Goal: Transaction & Acquisition: Download file/media

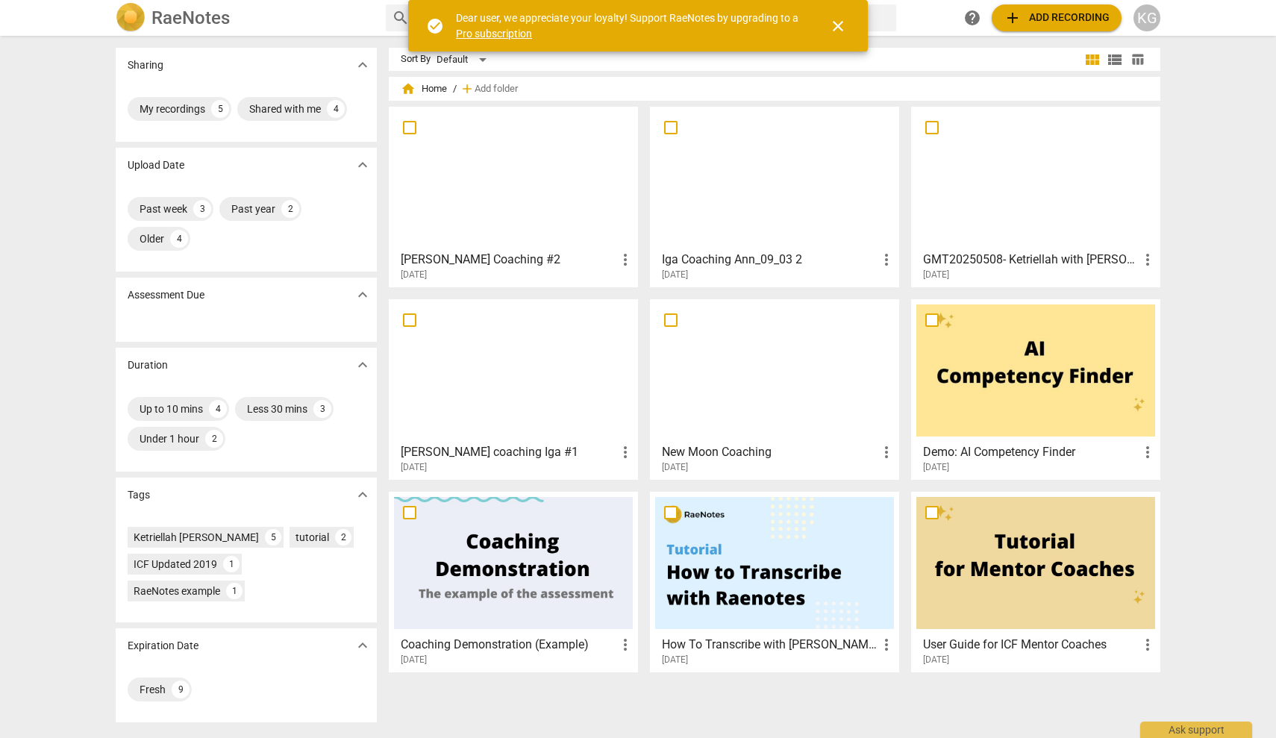
click at [982, 212] on div at bounding box center [1035, 178] width 239 height 132
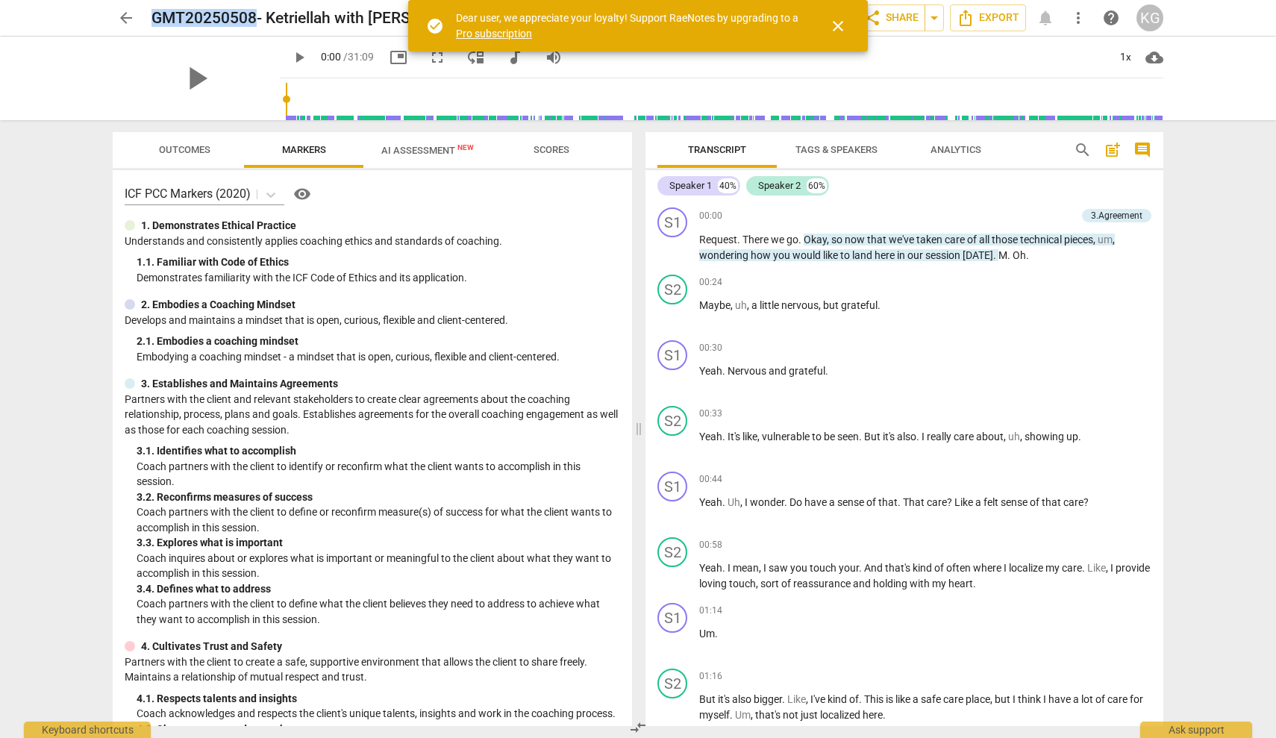
drag, startPoint x: 257, startPoint y: 16, endPoint x: 154, endPoint y: 19, distance: 103.0
click at [154, 19] on h2 "GMT20250508- Ketriellah with Sarah PCC 1" at bounding box center [337, 18] width 372 height 19
copy h2 "GMT20250508"
click at [969, 21] on icon "Export" at bounding box center [965, 18] width 18 height 18
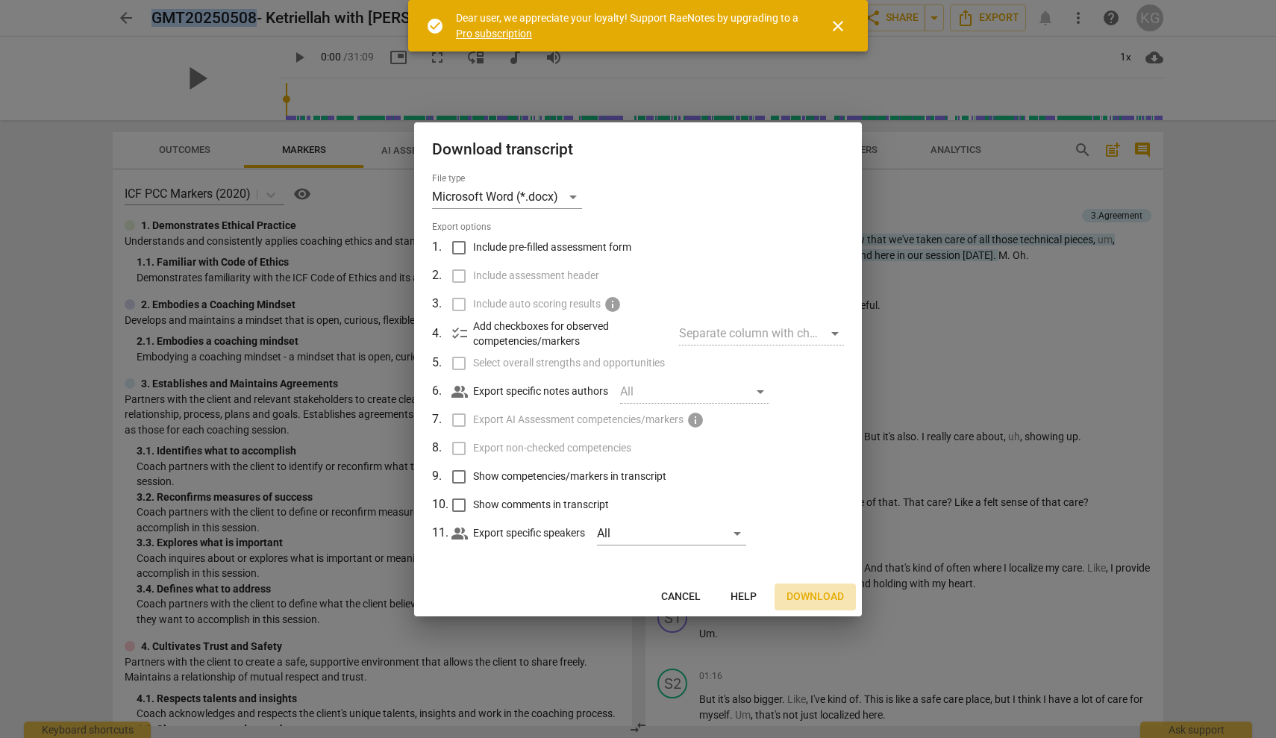
click at [803, 591] on span "Download" at bounding box center [814, 596] width 57 height 15
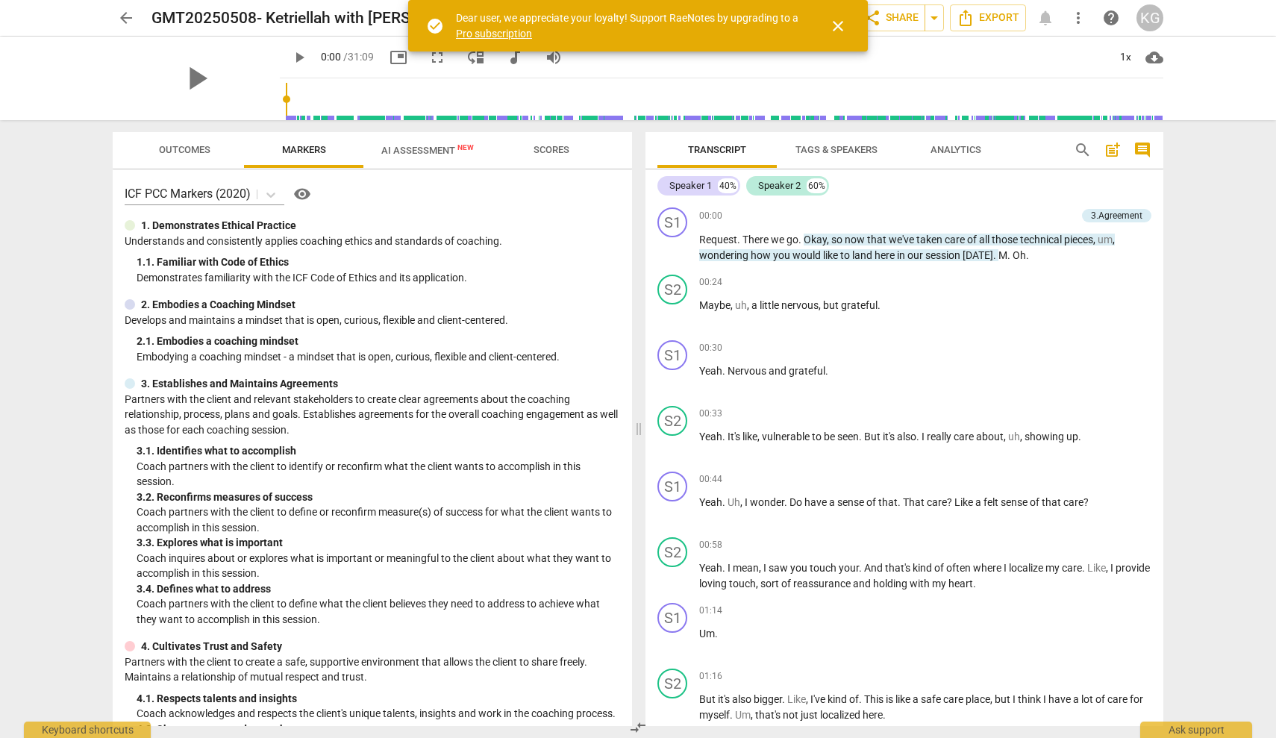
click at [119, 16] on span "arrow_back" at bounding box center [126, 18] width 18 height 18
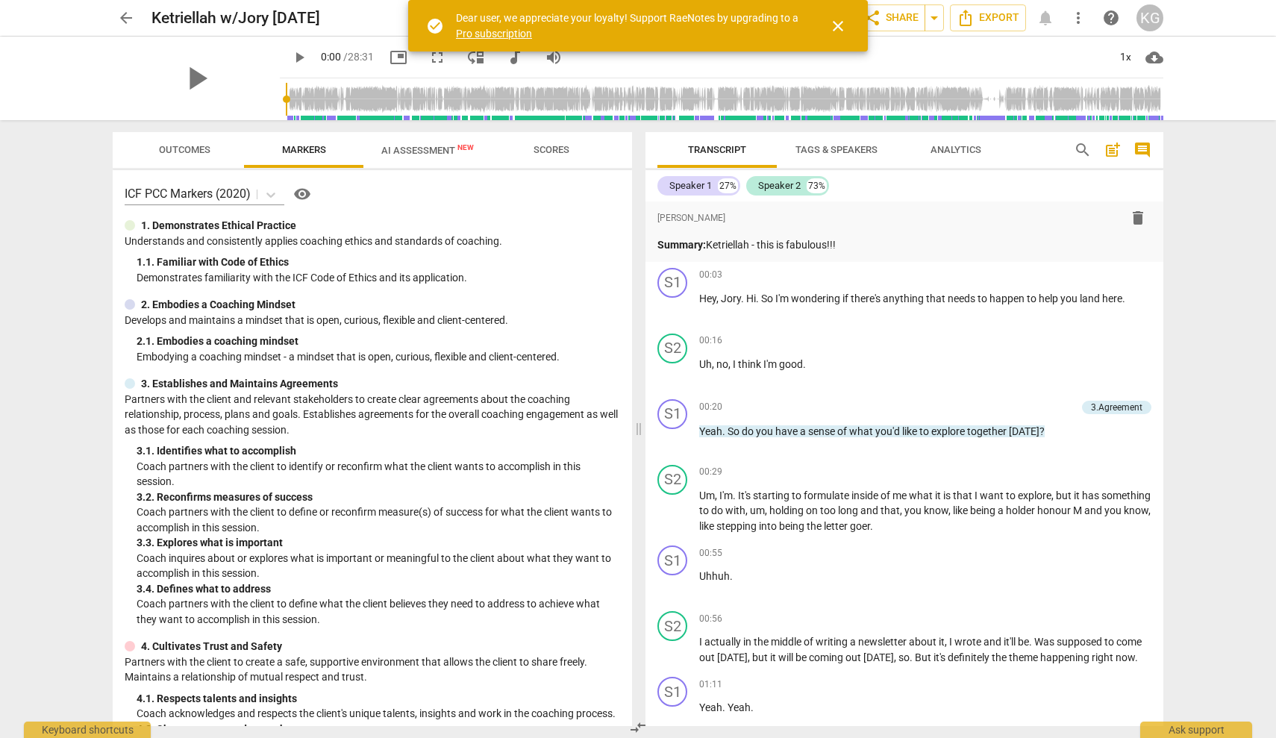
click at [839, 27] on span "close" at bounding box center [838, 26] width 18 height 18
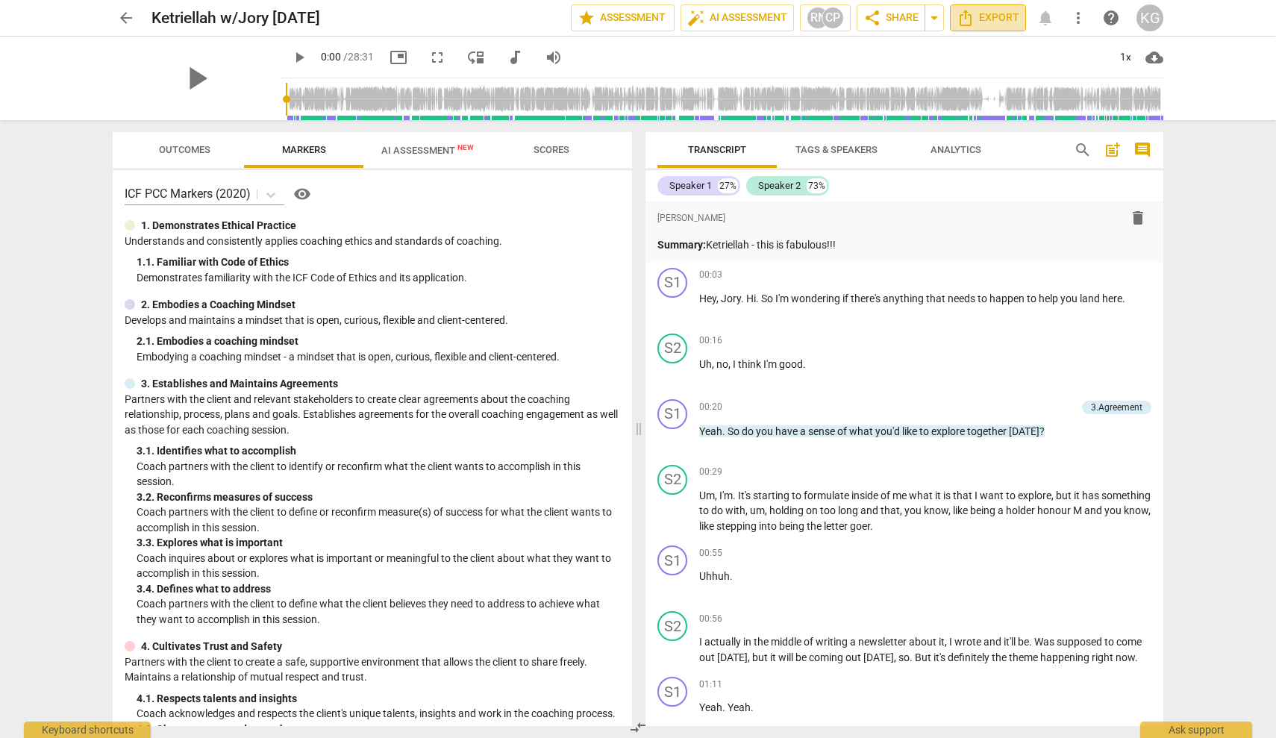
click at [980, 19] on span "Export" at bounding box center [987, 18] width 63 height 18
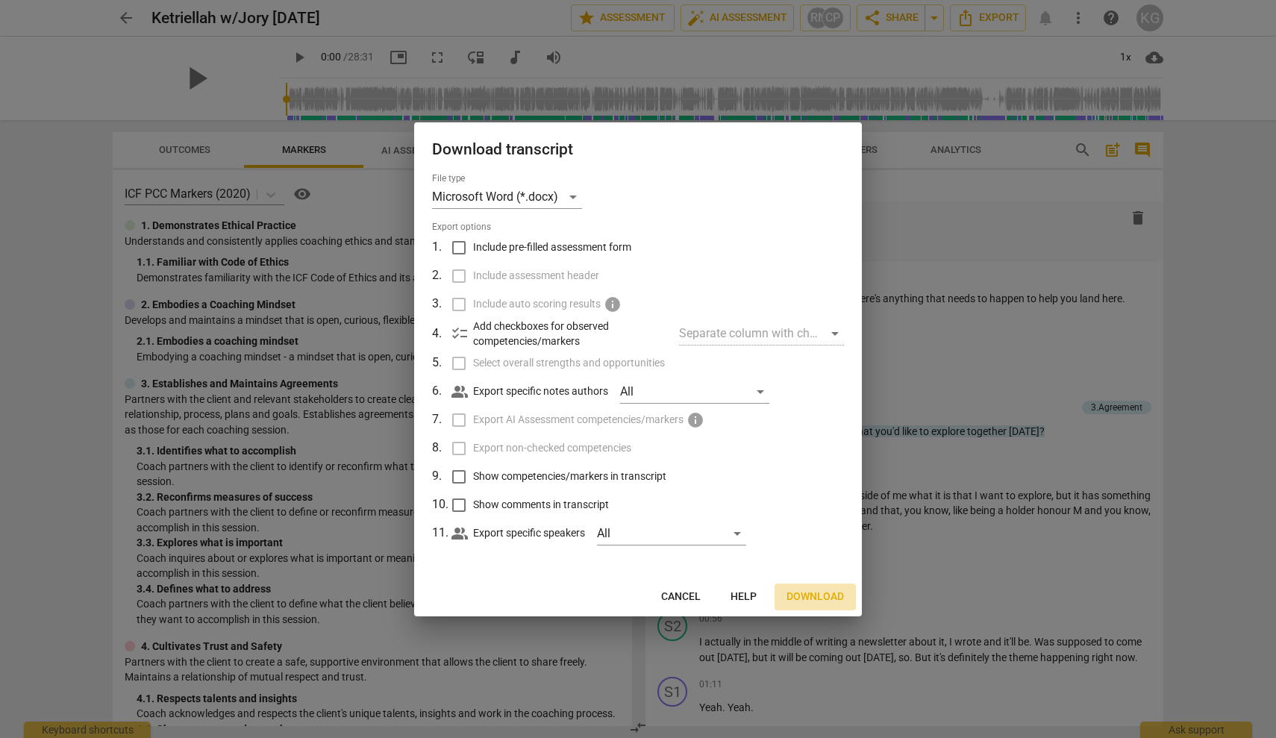
click at [803, 594] on span "Download" at bounding box center [814, 596] width 57 height 15
